Goal: Task Accomplishment & Management: Manage account settings

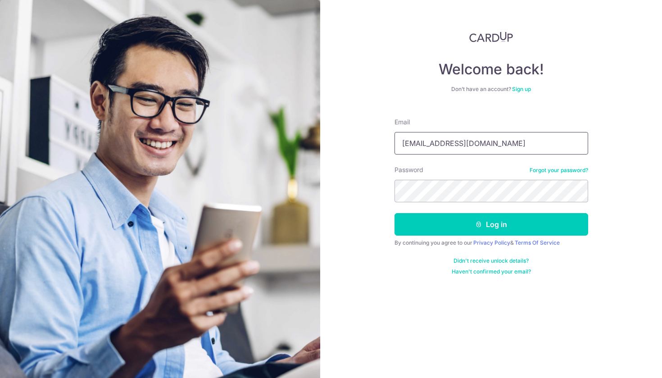
type input "stevenlxx95@gmail.com"
click at [491, 224] on button "Log in" at bounding box center [492, 224] width 194 height 23
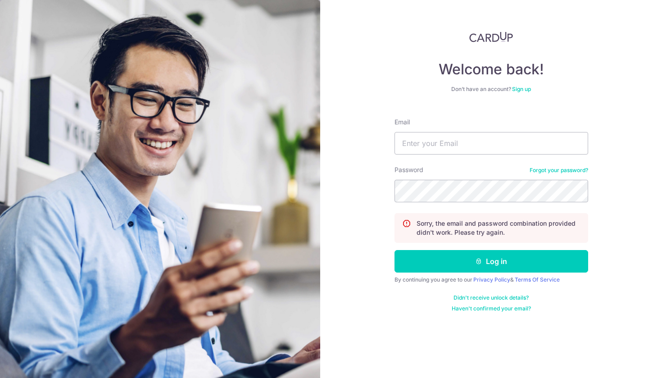
click at [558, 171] on link "Forgot your password?" at bounding box center [559, 170] width 59 height 7
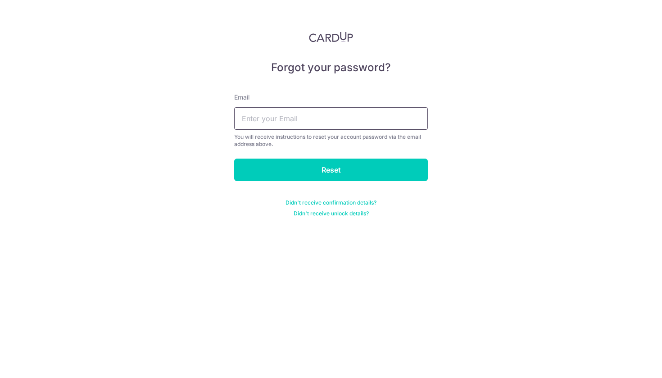
click at [300, 122] on input "text" at bounding box center [331, 118] width 194 height 23
type input "[EMAIL_ADDRESS][DOMAIN_NAME]"
click at [331, 170] on input "Reset" at bounding box center [331, 170] width 194 height 23
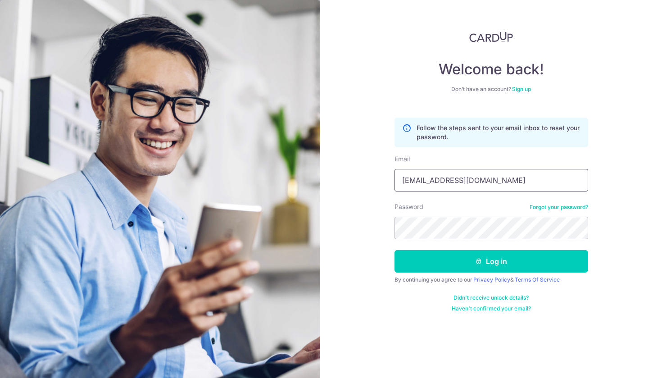
type input "stevenlxx95@gmail.com"
click at [491, 261] on button "Log in" at bounding box center [492, 261] width 194 height 23
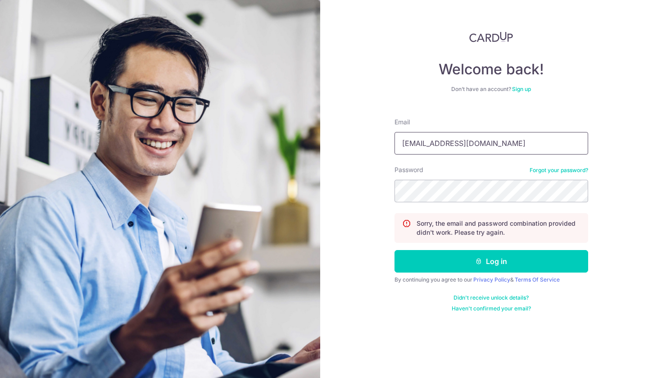
type input "Stevenlxx95@gmail.com"
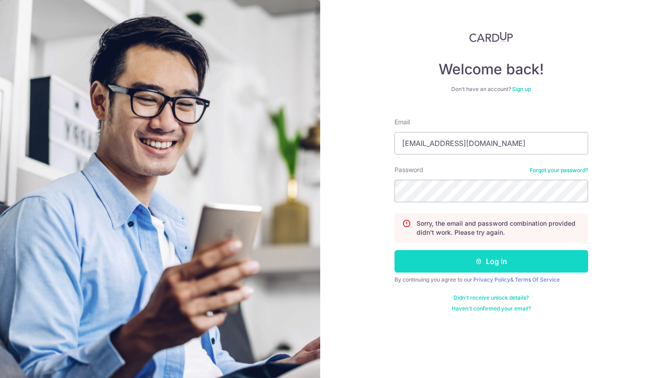
click at [454, 265] on button "Log in" at bounding box center [492, 261] width 194 height 23
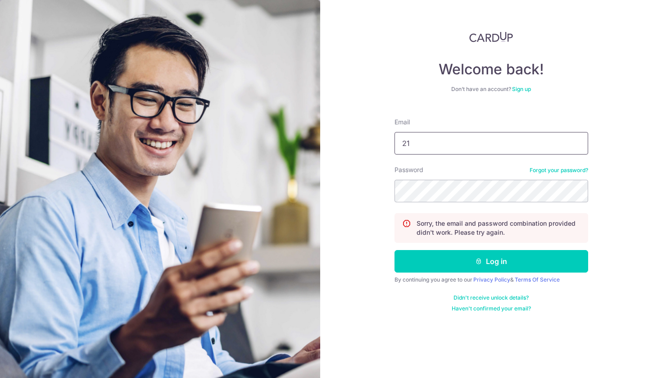
type input "2"
type input "[EMAIL_ADDRESS][DOMAIN_NAME]"
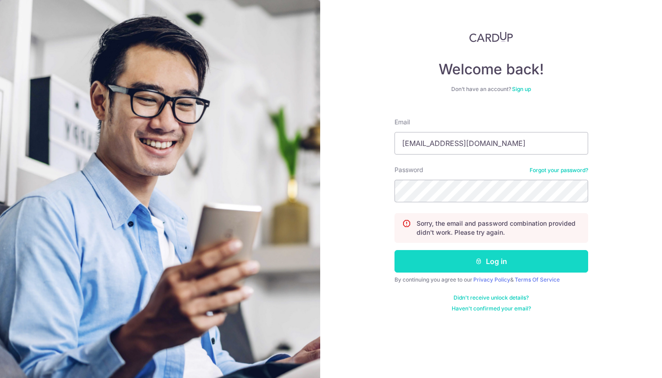
click at [444, 261] on button "Log in" at bounding box center [492, 261] width 194 height 23
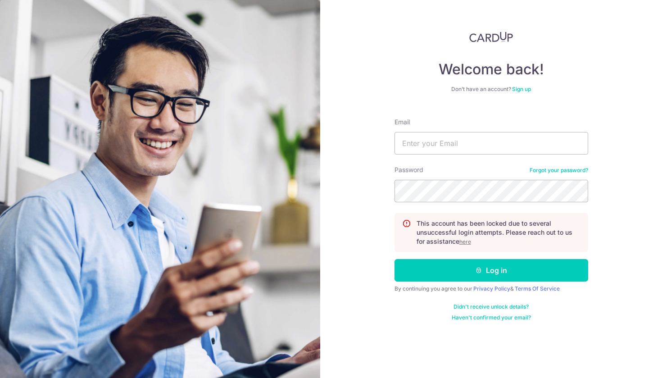
click at [470, 243] on u "here" at bounding box center [465, 241] width 12 height 7
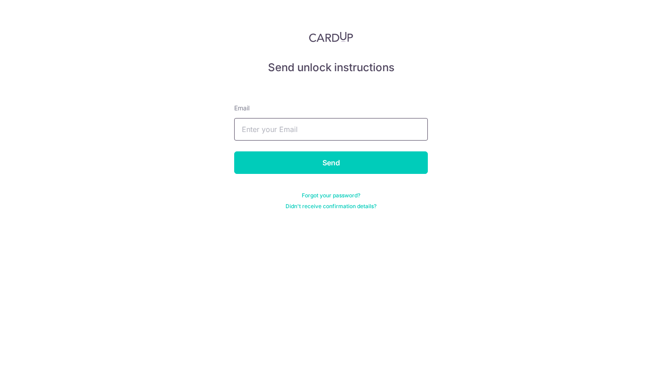
click at [326, 132] on input "text" at bounding box center [331, 129] width 194 height 23
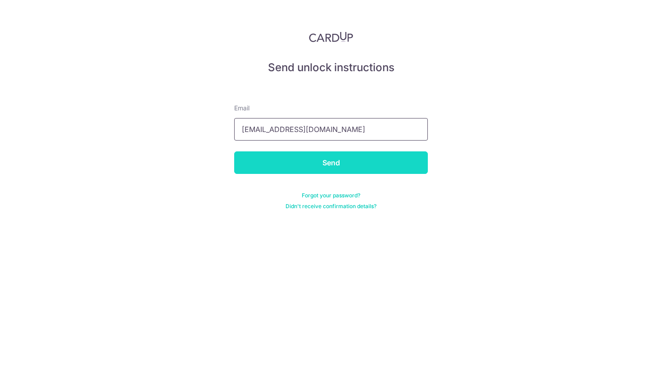
type input "[EMAIL_ADDRESS][DOMAIN_NAME]"
click at [294, 165] on input "Send" at bounding box center [331, 162] width 194 height 23
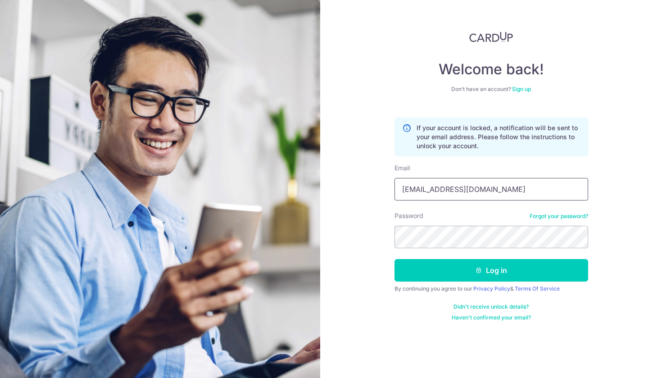
type input "[EMAIL_ADDRESS][DOMAIN_NAME]"
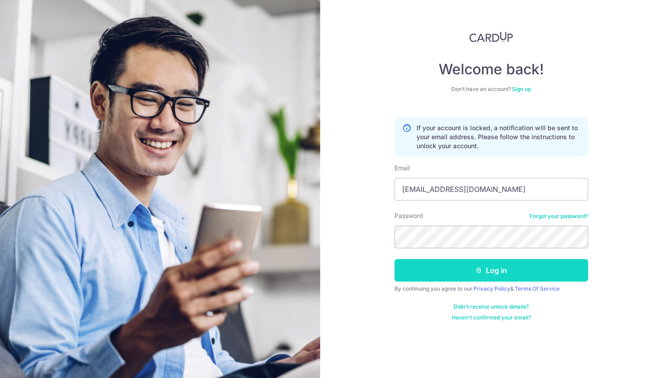
click at [445, 280] on button "Log in" at bounding box center [492, 270] width 194 height 23
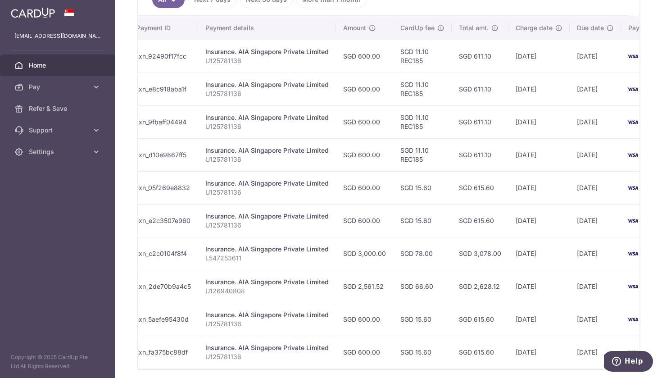
scroll to position [263, 0]
